Goal: Task Accomplishment & Management: Complete application form

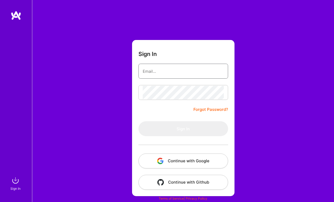
type input "[EMAIL_ADDRESS][DOMAIN_NAME]"
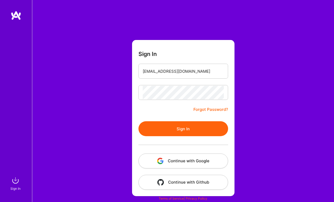
click at [150, 72] on input "[EMAIL_ADDRESS][DOMAIN_NAME]" at bounding box center [183, 72] width 81 height 14
click at [169, 125] on button "Sign In" at bounding box center [184, 129] width 90 height 15
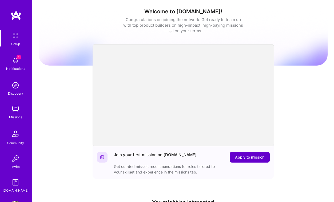
click at [259, 160] on span "Apply to mission" at bounding box center [249, 157] width 29 height 5
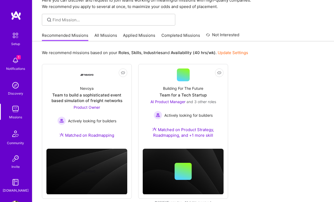
scroll to position [35, 0]
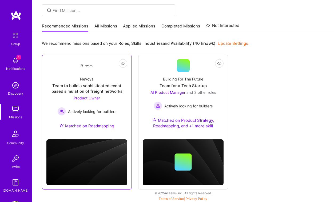
click at [91, 89] on div "Team to build a sophisticated event based simulation of freight networks" at bounding box center [86, 88] width 81 height 11
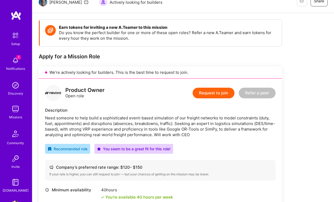
scroll to position [60, 0]
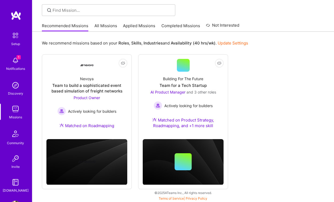
scroll to position [35, 0]
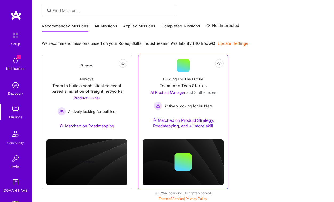
click at [157, 69] on link "Not Interested Building For The Future Team for a Tech Startup AI Product Manag…" at bounding box center [183, 97] width 81 height 76
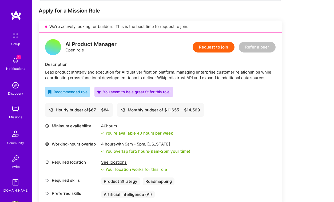
scroll to position [107, 0]
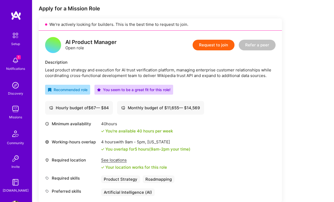
click at [220, 46] on button "Request to join" at bounding box center [214, 45] width 42 height 11
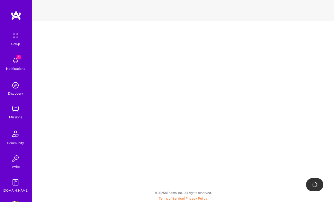
select select "US"
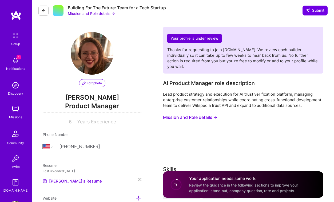
click at [18, 62] on img at bounding box center [15, 60] width 11 height 11
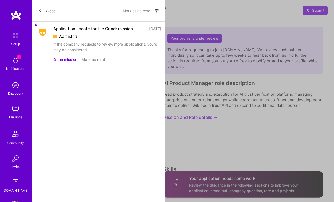
click at [76, 47] on div "If the company requests to review more applications, yours may be considered." at bounding box center [107, 46] width 108 height 11
click at [75, 58] on button "Open mission" at bounding box center [65, 60] width 24 height 6
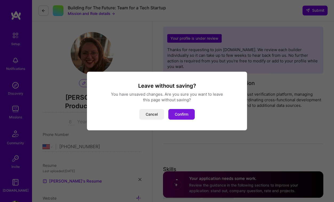
click at [187, 111] on button "Confirm" at bounding box center [182, 114] width 26 height 11
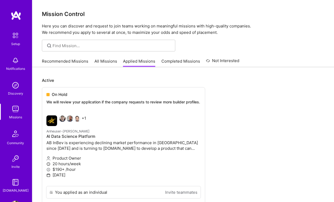
click at [109, 63] on link "All Missions" at bounding box center [106, 62] width 23 height 9
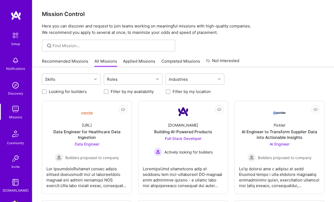
click at [60, 62] on link "Recommended Missions" at bounding box center [65, 62] width 46 height 9
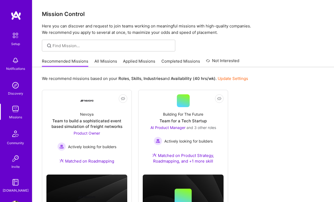
click at [107, 64] on link "All Missions" at bounding box center [106, 62] width 23 height 9
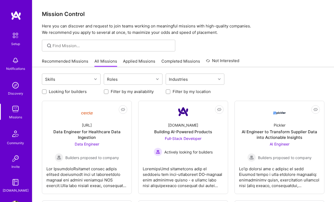
click at [71, 49] on div at bounding box center [109, 46] width 134 height 12
click at [82, 79] on div "Skills" at bounding box center [67, 79] width 50 height 11
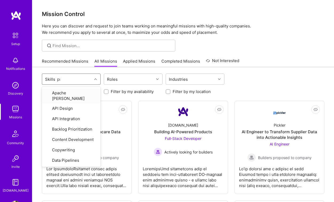
type input "pro"
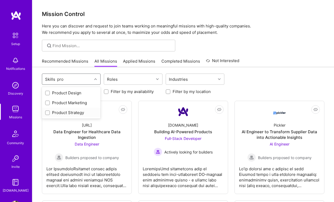
click at [49, 113] on div at bounding box center [47, 113] width 5 height 5
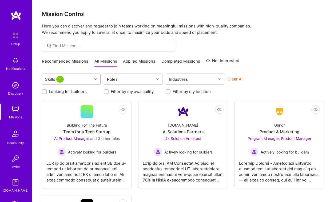
click at [70, 80] on div "Skills 1" at bounding box center [67, 79] width 50 height 11
type input "m"
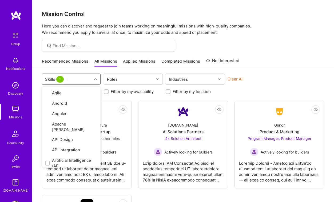
type input "ai"
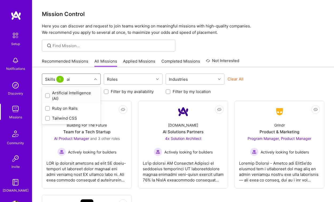
click at [47, 95] on input "checkbox" at bounding box center [48, 96] width 4 height 4
checkbox input "true"
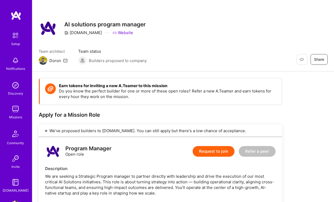
click at [212, 151] on button "Request to join" at bounding box center [214, 151] width 42 height 11
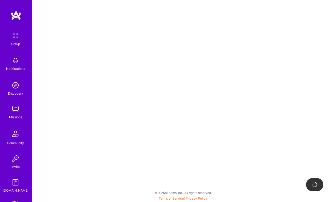
select select "US"
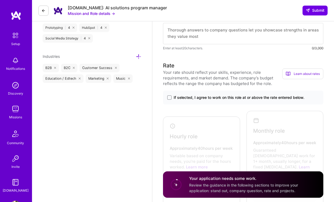
scroll to position [316, 0]
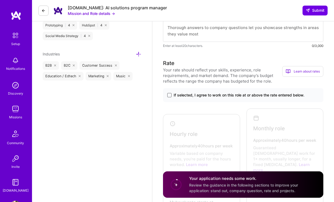
click at [169, 93] on span at bounding box center [169, 95] width 4 height 4
click at [0, 0] on input "If selected, I agree to work on this role at or above the rate entered below." at bounding box center [0, 0] width 0 height 0
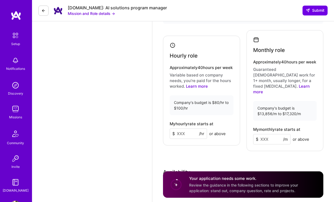
scroll to position [395, 0]
click at [179, 130] on input at bounding box center [188, 133] width 37 height 10
type input "100"
click at [264, 134] on input at bounding box center [271, 139] width 37 height 10
type input "17000"
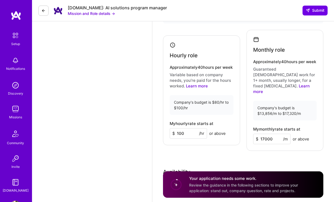
click at [264, 134] on input "17000" at bounding box center [271, 139] width 37 height 10
type input "17000"
click at [288, 155] on div "Rate Your rate should reflect your skills, experience, role requirements, and m…" at bounding box center [243, 113] width 161 height 264
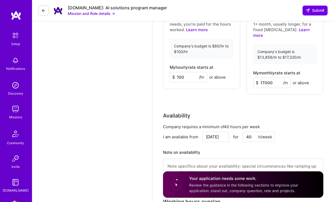
scroll to position [6, 0]
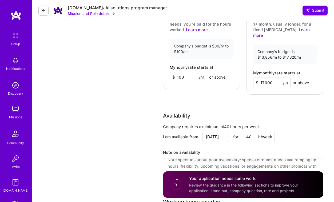
click at [215, 132] on input "[DATE]" at bounding box center [216, 137] width 26 height 10
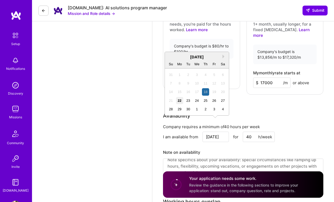
click at [178, 101] on div "22" at bounding box center [179, 100] width 7 height 7
type input "[DATE]"
click at [217, 132] on input "[DATE]" at bounding box center [216, 137] width 26 height 10
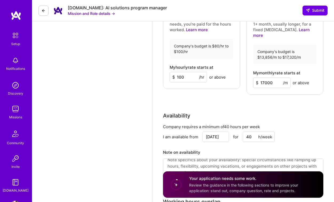
click at [229, 134] on div "Company requires a minimum of 40 hours per week I am available from [DATE] for …" at bounding box center [243, 155] width 161 height 63
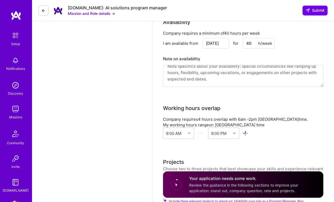
scroll to position [551, 0]
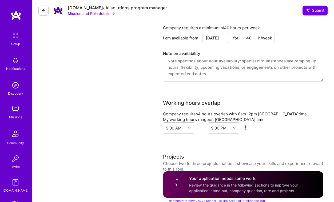
click at [183, 60] on textarea at bounding box center [243, 71] width 161 height 22
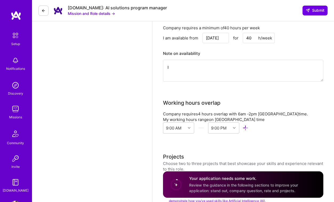
scroll to position [0, 0]
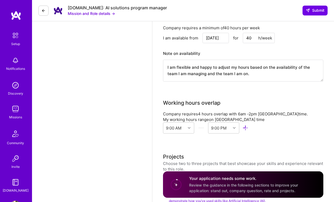
click at [195, 64] on textarea "I am flexible and happy to adjust my hours based on the availability of the tea…" at bounding box center [243, 71] width 161 height 22
click at [177, 61] on textarea "I am flexible and happy to adjust my hours based on the availability of the tea…" at bounding box center [243, 71] width 161 height 22
click at [188, 64] on textarea "I am flexible and happy to adjust my hours based on the availability of the tea…" at bounding box center [243, 71] width 161 height 22
click at [230, 62] on textarea "I am flexible and happy to adjust my hours based on the availability of the tea…" at bounding box center [243, 71] width 161 height 22
click at [205, 62] on textarea "I am flexible and happy to adjust my hours based on the availability of the tea…" at bounding box center [243, 71] width 161 height 22
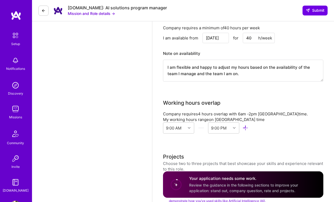
click at [232, 63] on textarea "I am flexible and happy to adjust my hours based on the availability of the tea…" at bounding box center [243, 71] width 161 height 22
click at [229, 63] on textarea "I am flexible and happy to adjust my hours based on the availability of the tea…" at bounding box center [243, 71] width 161 height 22
click at [265, 99] on div "Working hours overlap" at bounding box center [243, 103] width 161 height 8
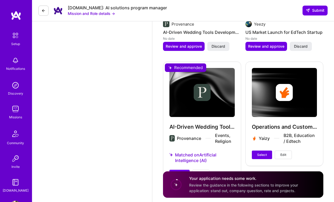
scroll to position [828, 0]
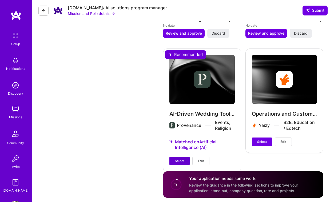
click at [178, 159] on span "Select" at bounding box center [180, 161] width 10 height 5
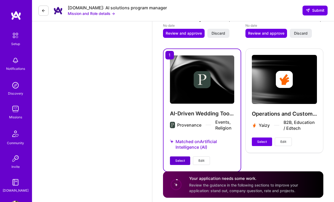
scroll to position [823, 0]
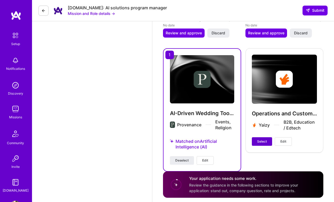
click at [263, 139] on span "Select" at bounding box center [262, 141] width 10 height 5
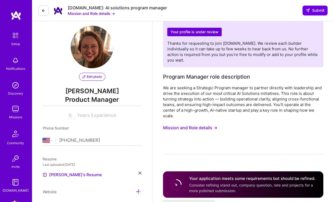
scroll to position [5, 0]
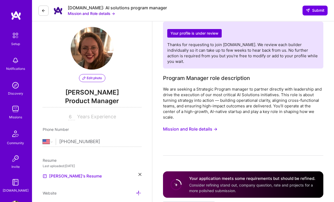
click at [196, 124] on button "Mission and Role details →" at bounding box center [190, 129] width 54 height 10
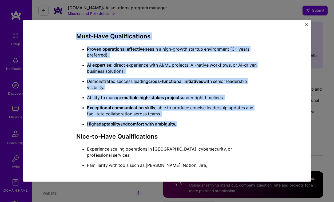
scroll to position [273, 0]
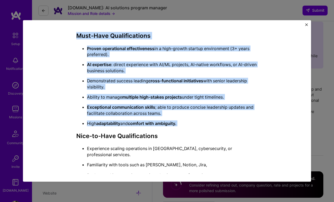
drag, startPoint x: 76, startPoint y: 49, endPoint x: 184, endPoint y: 128, distance: 133.8
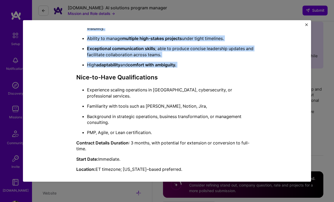
scroll to position [332, 0]
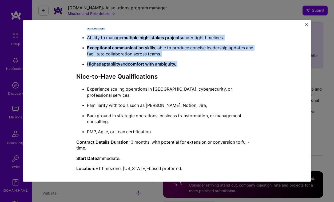
copy div "Lo ips dolorsi a Consectet Adipisc elitsed do eiusmod temporin utla etdolorema …"
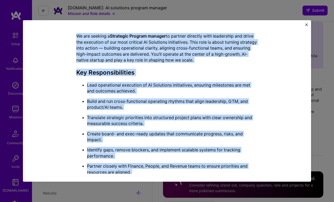
scroll to position [0, 0]
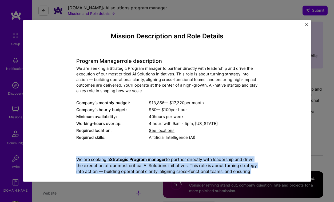
click at [307, 24] on img "Close" at bounding box center [307, 25] width 3 height 3
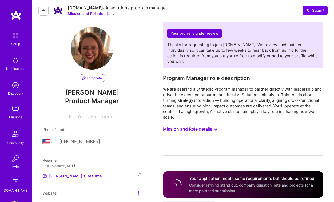
click at [251, 131] on div "We are seeking a Strategic Program manager to partner directly with leadership …" at bounding box center [243, 121] width 161 height 69
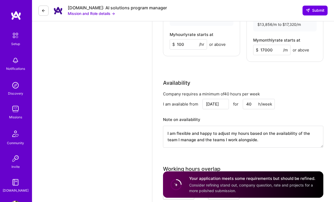
scroll to position [489, 0]
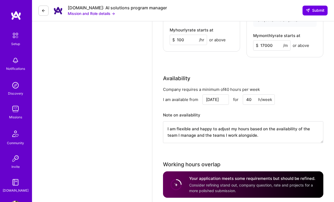
click at [177, 122] on textarea "I am flexible and happy to adjust my hours based on the availability of the tea…" at bounding box center [243, 133] width 161 height 22
click at [267, 123] on textarea "I am very flexible and happy to adjust my hours based on the availability of th…" at bounding box center [243, 133] width 161 height 22
type textarea "I am very flexible and happy to adjust my hours based on the availability of th…"
click at [246, 146] on div "Your profile is under review Thanks for requesting to join [DOMAIN_NAME]. We re…" at bounding box center [243, 40] width 161 height 1005
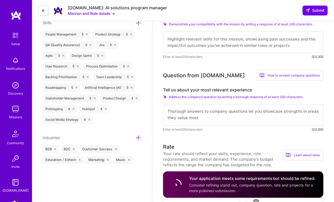
scroll to position [224, 0]
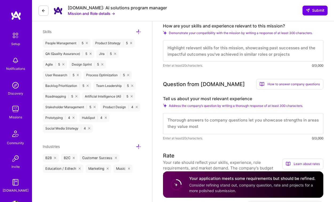
click at [214, 119] on textarea at bounding box center [243, 123] width 161 height 21
paste textarea "Lo ip dolo si Amet co Adipisc el Seddoeiusm, T’in utl etd magn aliquaeni ad MI-…"
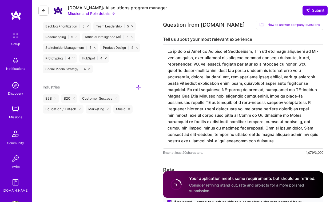
scroll to position [287, 0]
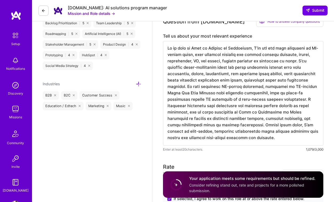
click at [249, 93] on textarea at bounding box center [243, 93] width 161 height 105
drag, startPoint x: 301, startPoint y: 95, endPoint x: 174, endPoint y: 115, distance: 129.3
click at [174, 115] on textarea at bounding box center [243, 93] width 161 height 105
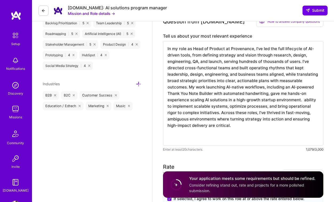
scroll to position [0, 0]
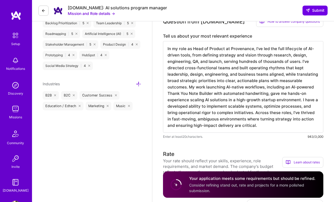
click at [317, 95] on textarea "In my role as Head of Product at Provenance, I’ve led the full lifecycle of AI-…" at bounding box center [243, 87] width 161 height 92
click at [188, 102] on textarea "In my role as Head of Product at Provenance, I’ve led the full lifecycle of AI-…" at bounding box center [243, 87] width 161 height 92
click at [279, 108] on textarea "In my role as Head of Product at Provenance, I’ve led the full lifecycle of AI-…" at bounding box center [243, 87] width 161 height 92
click at [241, 113] on textarea "In my role as Head of Product at Provenance, I’ve led the full lifecycle of AI-…" at bounding box center [243, 87] width 161 height 92
click at [302, 120] on textarea "In my role as Head of Product at Provenance, I’ve led the full lifecycle of AI-…" at bounding box center [243, 87] width 161 height 92
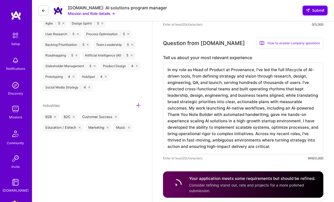
scroll to position [268, 0]
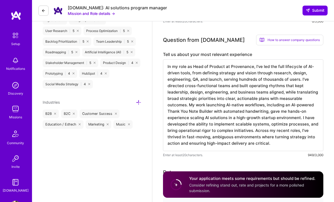
drag, startPoint x: 273, startPoint y: 140, endPoint x: 247, endPoint y: 127, distance: 28.9
click at [247, 127] on textarea "In my role as Head of Product at Provenance, I’ve led the full lifecycle of AI-…" at bounding box center [243, 106] width 161 height 92
click at [188, 101] on textarea "In my role as Head of Product at Provenance, I’ve led the full lifecycle of AI-…" at bounding box center [243, 106] width 161 height 92
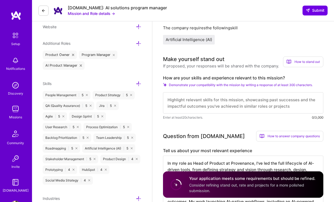
scroll to position [169, 0]
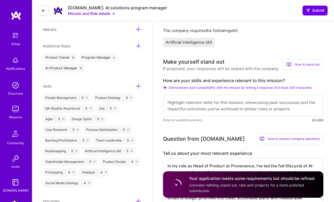
type textarea "In my role as Head of Product at Provenance, I’ve led the full lifecycle of AI-…"
click at [203, 95] on textarea at bounding box center [243, 105] width 161 height 21
paste textarea "lore ipsumd sit ametco adipisci elitsed doe’te incididuntut labore et dol magna…"
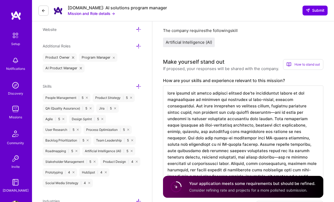
click at [177, 89] on textarea at bounding box center [243, 135] width 161 height 98
click at [221, 88] on textarea at bounding box center [243, 135] width 161 height 98
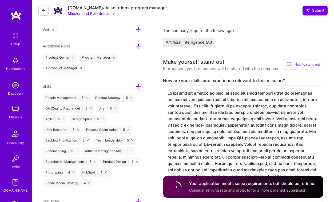
click at [275, 88] on textarea at bounding box center [243, 135] width 161 height 98
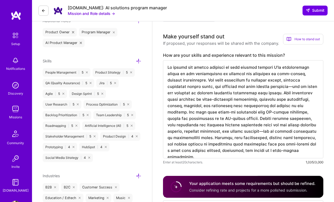
scroll to position [202, 0]
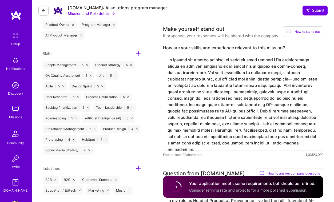
click at [204, 68] on textarea at bounding box center [243, 102] width 161 height 98
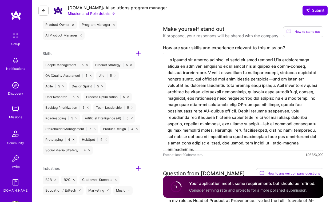
click at [250, 80] on textarea at bounding box center [243, 102] width 161 height 98
click at [176, 106] on textarea at bounding box center [243, 102] width 161 height 98
click at [280, 93] on textarea at bounding box center [243, 102] width 161 height 98
click at [287, 93] on textarea at bounding box center [243, 102] width 161 height 98
click at [259, 100] on textarea at bounding box center [243, 102] width 161 height 98
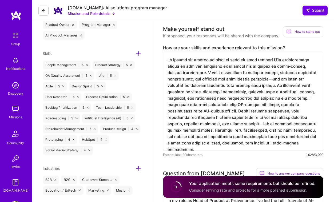
drag, startPoint x: 185, startPoint y: 106, endPoint x: 235, endPoint y: 101, distance: 50.7
click at [235, 101] on textarea at bounding box center [243, 102] width 161 height 98
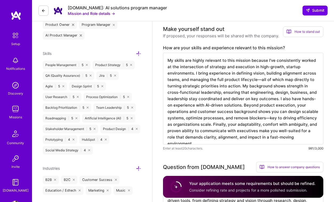
scroll to position [1, 0]
click at [299, 99] on textarea "My skills are highly relevant to this mission because I’ve consistently worked …" at bounding box center [243, 99] width 161 height 92
click at [248, 106] on textarea "My skills are highly relevant to this mission because I’ve consistently worked …" at bounding box center [243, 99] width 161 height 92
click at [253, 106] on textarea "My skills are highly relevant to this mission because I’ve consistently worked …" at bounding box center [243, 99] width 161 height 92
click at [183, 118] on textarea "My skills are highly relevant to this mission because I’ve consistently worked …" at bounding box center [243, 99] width 161 height 92
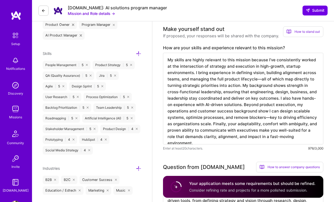
click at [200, 120] on textarea "My skills are highly relevant to this mission because I’ve consistently worked …" at bounding box center [243, 99] width 161 height 92
drag, startPoint x: 207, startPoint y: 119, endPoint x: 322, endPoint y: 131, distance: 116.0
click at [322, 131] on textarea "My skills are highly relevant to this mission because I’ve consistently worked …" at bounding box center [243, 99] width 161 height 92
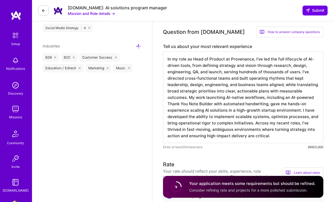
scroll to position [328, 0]
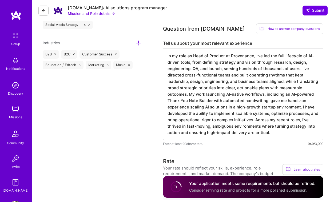
type textarea "My skills are highly relevant to this mission because I’ve consistently worked …"
click at [292, 127] on textarea "In my role as Head of Product at Provenance, I’ve led the full lifecycle of AI-…" at bounding box center [243, 94] width 161 height 92
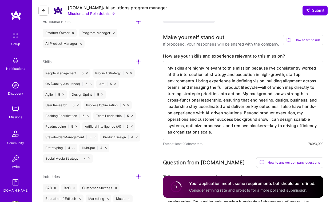
scroll to position [196, 0]
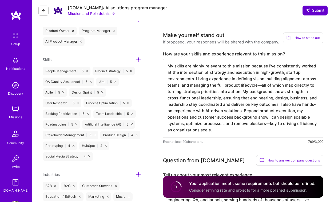
click at [314, 10] on span "Submit" at bounding box center [315, 10] width 19 height 5
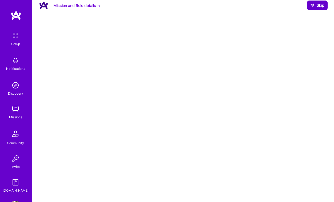
click at [318, 8] on span "Skip" at bounding box center [318, 5] width 14 height 5
select select "US"
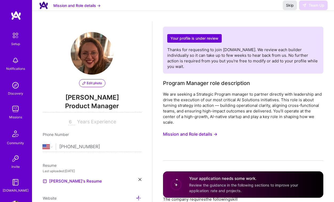
click at [290, 8] on span "Skip" at bounding box center [290, 5] width 8 height 5
click at [14, 110] on img at bounding box center [15, 109] width 11 height 11
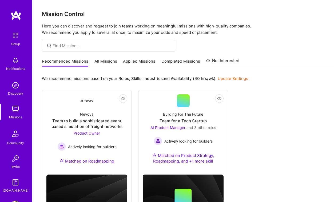
click at [134, 62] on link "Applied Missions" at bounding box center [139, 62] width 32 height 9
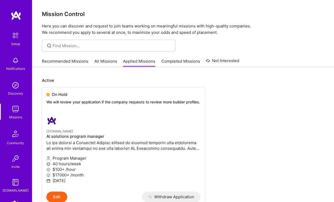
click at [107, 60] on link "All Missions" at bounding box center [106, 62] width 23 height 9
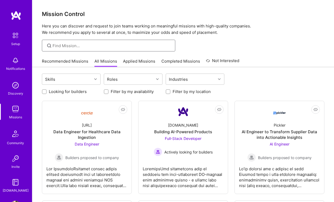
click at [76, 48] on input at bounding box center [112, 46] width 119 height 6
type input "product"
click at [73, 48] on input "product" at bounding box center [112, 46] width 119 height 6
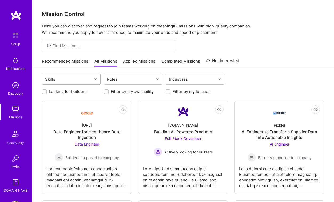
click at [84, 80] on div "Skills" at bounding box center [67, 79] width 50 height 11
type input "product"
click at [77, 113] on div "Product Strategy" at bounding box center [71, 113] width 52 height 6
checkbox input "true"
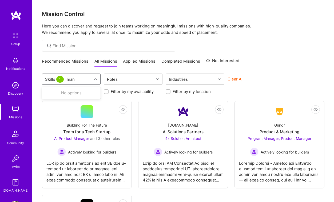
type input "ma"
click at [49, 114] on input "checkbox" at bounding box center [48, 113] width 4 height 4
checkbox input "true"
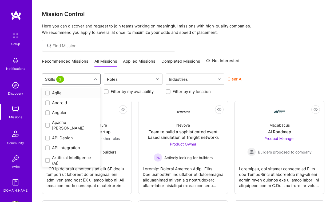
click at [47, 92] on input "checkbox" at bounding box center [48, 94] width 4 height 4
checkbox input "true"
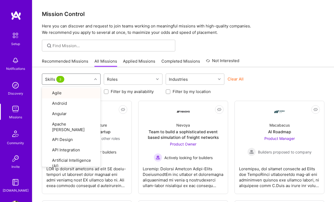
click at [277, 90] on div "Looking for builders Filter by my availability Filter by my location" at bounding box center [183, 90] width 283 height 8
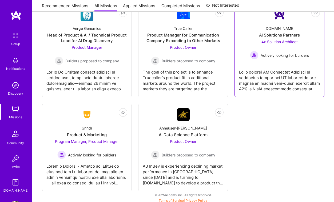
scroll to position [199, 0]
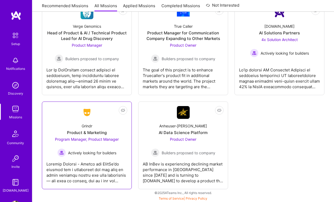
click at [84, 140] on span "Program Manager, Product Manager" at bounding box center [87, 139] width 64 height 5
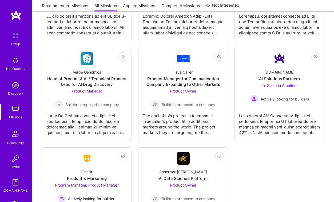
scroll to position [151, 0]
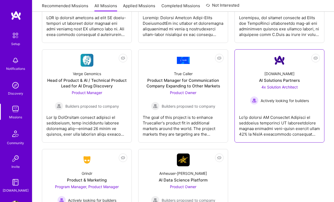
click at [299, 110] on link "Not Interested [DOMAIN_NAME] AI Solutions Partners 4x Solution Architect Active…" at bounding box center [279, 96] width 81 height 84
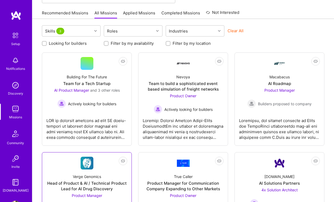
scroll to position [42, 0]
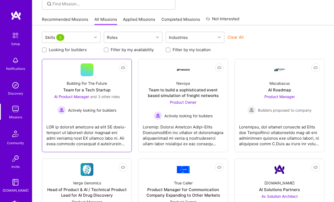
click at [101, 109] on span "Actively looking for builders" at bounding box center [92, 111] width 48 height 6
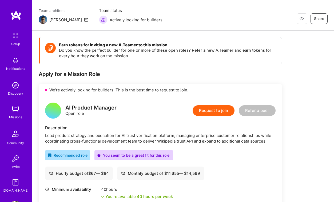
scroll to position [45, 0]
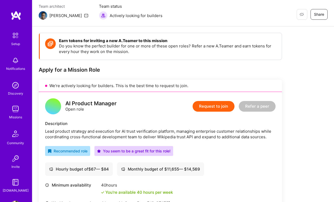
click at [212, 107] on button "Request to join" at bounding box center [214, 106] width 42 height 11
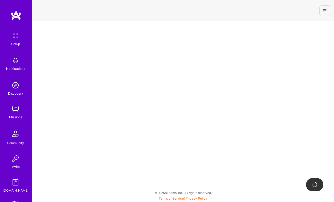
select select "US"
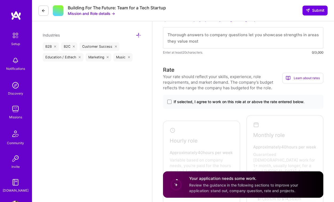
scroll to position [335, 0]
click at [170, 100] on span at bounding box center [169, 102] width 4 height 4
click at [0, 0] on input "If selected, I agree to work on this role at or above the rate entered below." at bounding box center [0, 0] width 0 height 0
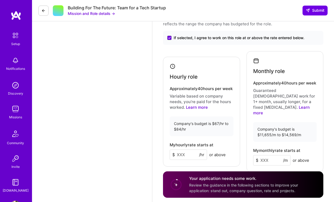
scroll to position [403, 0]
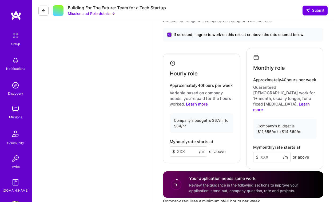
click at [185, 147] on input at bounding box center [188, 152] width 37 height 10
type input "1"
type input "100"
click at [266, 152] on input at bounding box center [271, 157] width 37 height 10
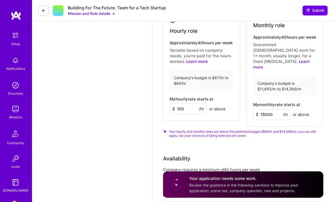
scroll to position [446, 0]
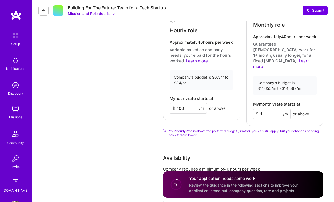
type input "14"
type input "569"
click at [187, 103] on input "100" at bounding box center [188, 108] width 37 height 10
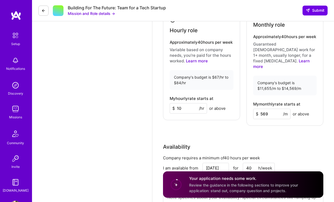
type input "1"
type input "84"
click at [231, 123] on div "Rate Your rate should reflect your skills, experience, role requirements, and m…" at bounding box center [243, 87] width 161 height 264
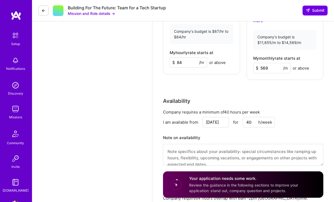
scroll to position [494, 0]
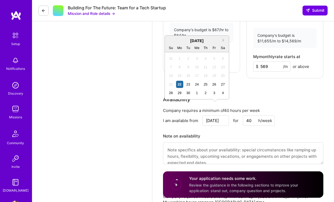
click at [212, 116] on input "[DATE]" at bounding box center [216, 121] width 26 height 10
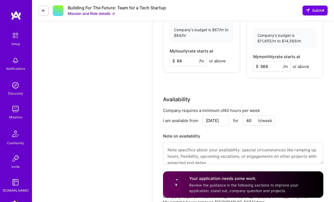
click at [235, 119] on div "Company requires a minimum of 40 hours per week I am available from [DATE] for …" at bounding box center [243, 139] width 161 height 63
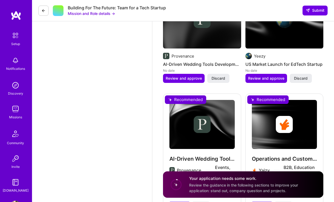
scroll to position [804, 0]
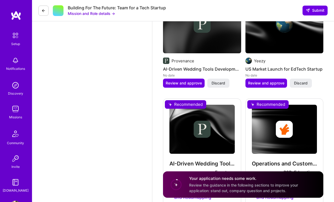
click at [184, 73] on div "No date" at bounding box center [202, 76] width 78 height 6
click at [184, 81] on span "Review and approve" at bounding box center [184, 83] width 36 height 5
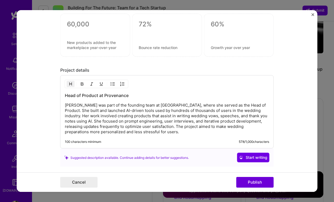
scroll to position [433, 0]
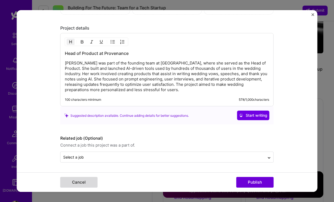
click at [80, 183] on button "Cancel" at bounding box center [78, 182] width 37 height 11
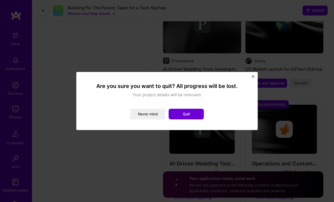
click at [253, 75] on div "Are you sure you want to quit? All progress will be lost. Your project details …" at bounding box center [167, 101] width 182 height 58
click at [254, 77] on img "Close" at bounding box center [253, 76] width 3 height 3
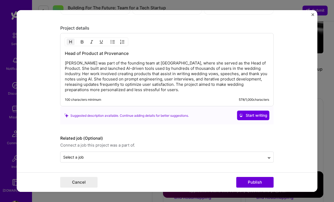
click at [314, 15] on img "Close" at bounding box center [313, 14] width 3 height 3
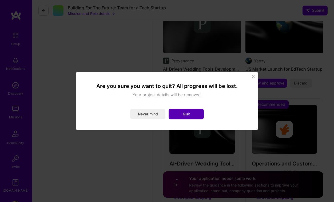
click at [191, 112] on button "Quit" at bounding box center [186, 114] width 35 height 11
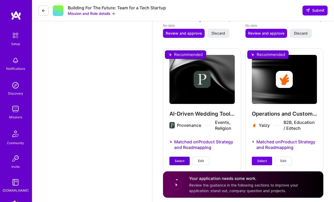
click at [179, 159] on span "Select" at bounding box center [180, 161] width 10 height 5
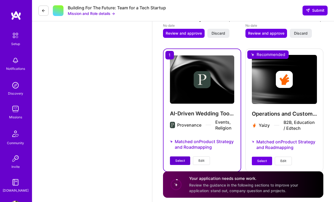
scroll to position [849, 0]
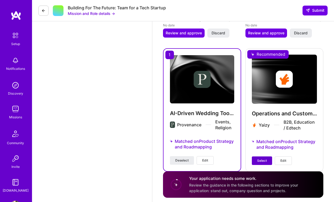
click at [263, 159] on span "Select" at bounding box center [262, 161] width 10 height 5
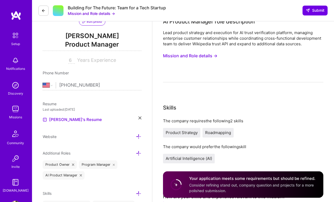
scroll to position [17, 0]
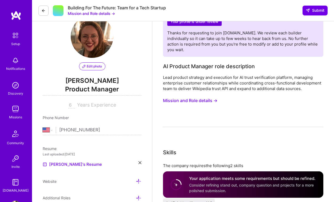
click at [209, 96] on button "Mission and Role details →" at bounding box center [190, 101] width 54 height 10
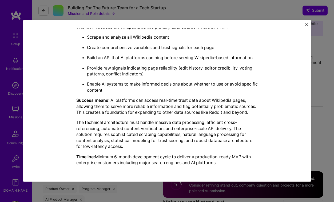
scroll to position [40, 0]
click at [307, 26] on img "Close" at bounding box center [307, 25] width 3 height 3
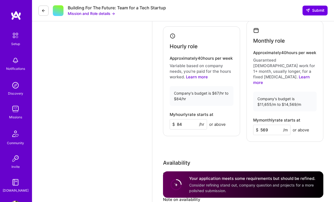
scroll to position [432, 0]
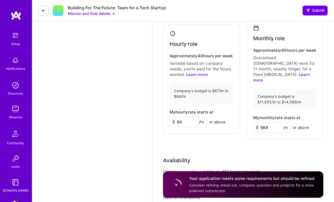
drag, startPoint x: 270, startPoint y: 116, endPoint x: 259, endPoint y: 116, distance: 11.5
click at [259, 123] on input "569" at bounding box center [271, 128] width 37 height 10
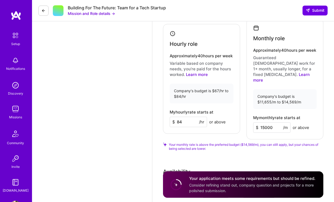
type input "15000"
click at [187, 117] on input "84" at bounding box center [188, 122] width 37 height 10
type input "8"
type input "100"
click at [266, 154] on div "Rate Your rate should reflect your skills, experience, role requirements, and m…" at bounding box center [243, 106] width 161 height 275
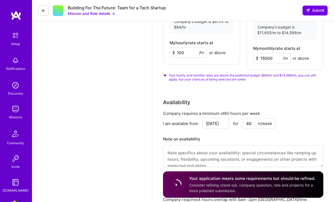
scroll to position [6, 0]
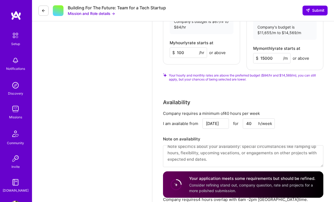
click at [236, 147] on textarea at bounding box center [243, 157] width 161 height 22
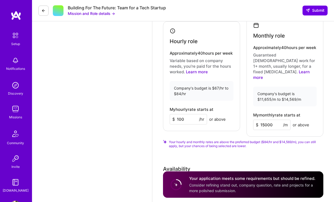
scroll to position [431, 0]
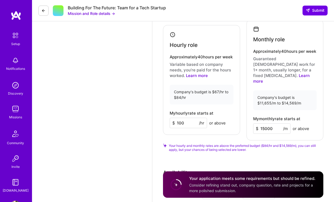
type textarea "I am very flexible and adjust my availability based on the engineers and design…"
click at [270, 147] on div "Rate Your rate should reflect your skills, experience, role requirements, and m…" at bounding box center [243, 107] width 161 height 275
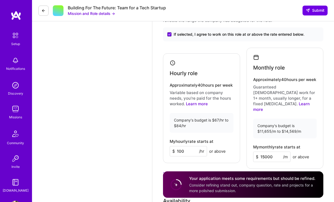
scroll to position [402, 0]
click at [244, 126] on div "Hourly role Approximately 40 hours per week Variable based on company needs, yo…" at bounding box center [243, 109] width 161 height 122
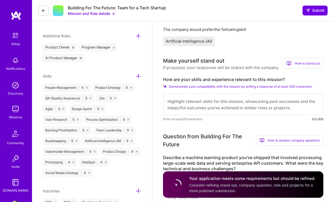
scroll to position [178, 0]
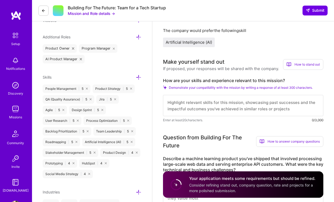
click at [179, 100] on textarea at bounding box center [243, 105] width 161 height 21
paste textarea "Lo ip dolo si Amet co Adipisc el Seddoeiusm, T’in utl etd magn aliquaeni ad MI-…"
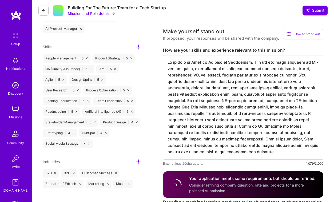
scroll to position [0, 0]
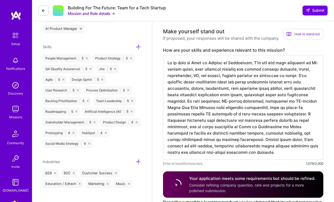
type textarea "Lo ip dolo si Amet co Adipisc el Seddoeiusm, T’in utl etd magn aliquaeni ad MI-…"
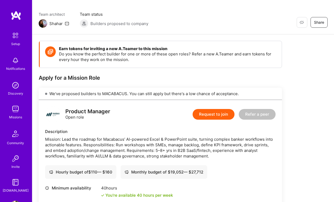
scroll to position [37, 0]
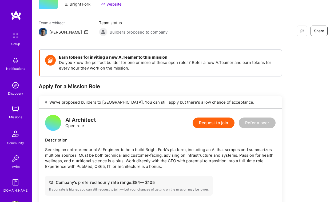
scroll to position [9, 0]
